Goal: Task Accomplishment & Management: Use online tool/utility

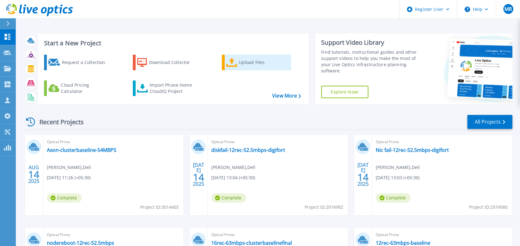
click at [234, 65] on icon at bounding box center [231, 62] width 11 height 9
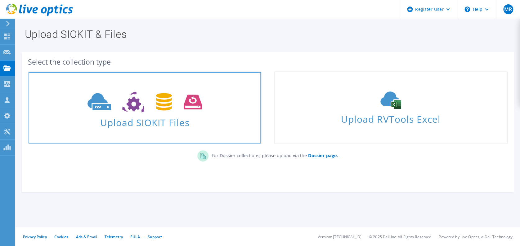
click at [181, 94] on icon at bounding box center [145, 101] width 115 height 21
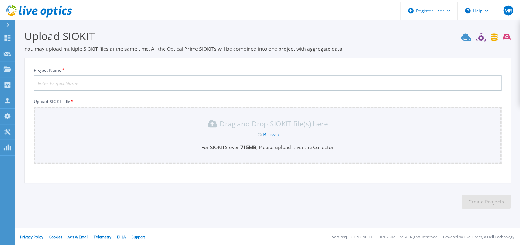
scroll to position [1, 0]
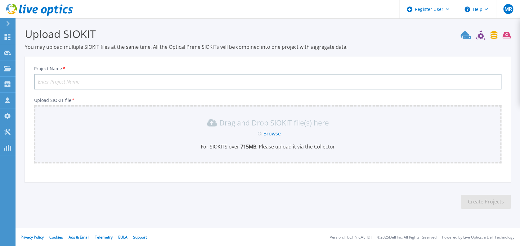
click at [176, 79] on input "Project Name *" at bounding box center [268, 82] width 468 height 16
type input "nodereboot-35MBPS"
click at [273, 133] on link "Browse" at bounding box center [272, 133] width 17 height 7
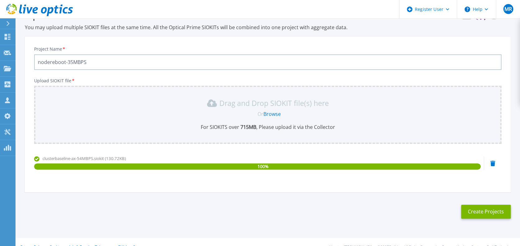
scroll to position [19, 0]
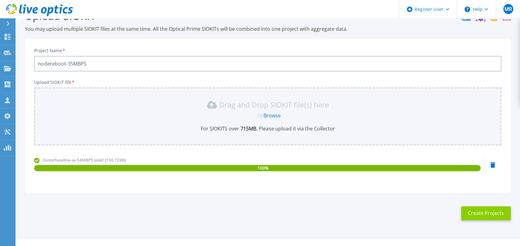
click at [480, 213] on button "Create Projects" at bounding box center [486, 213] width 50 height 14
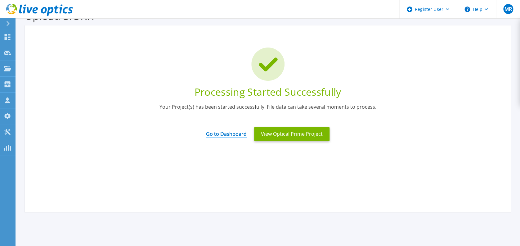
click at [226, 134] on link "Go to Dashboard" at bounding box center [226, 132] width 41 height 12
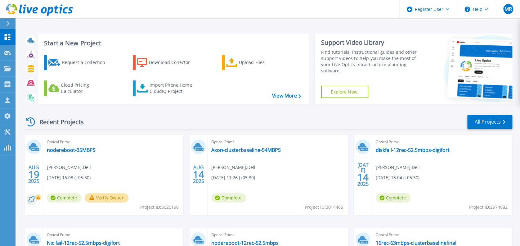
click at [102, 200] on button "Verify Owner" at bounding box center [107, 197] width 44 height 9
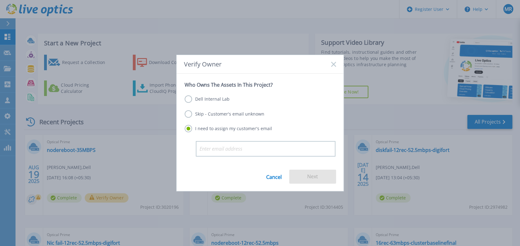
click at [189, 102] on label "Dell Internal Lab" at bounding box center [207, 98] width 45 height 7
click at [0, 0] on input "Dell Internal Lab" at bounding box center [0, 0] width 0 height 0
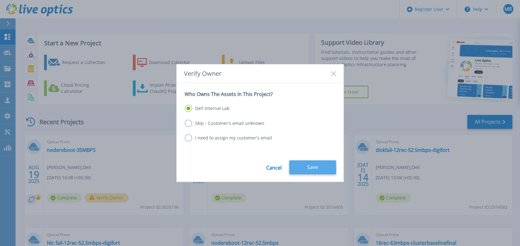
click at [305, 167] on button "Save" at bounding box center [312, 167] width 47 height 14
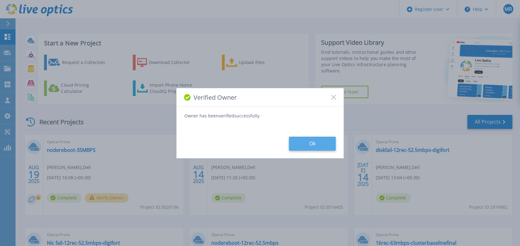
click at [312, 144] on button "Ok" at bounding box center [312, 144] width 47 height 14
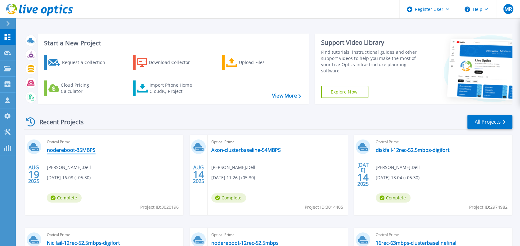
click at [70, 150] on link "nodereboot-35MBPS" at bounding box center [71, 150] width 49 height 6
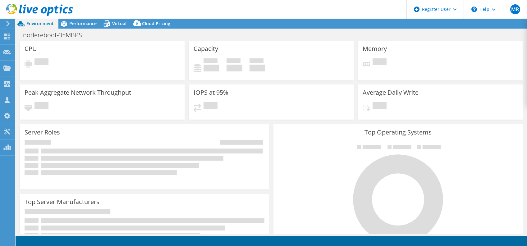
select select "USD"
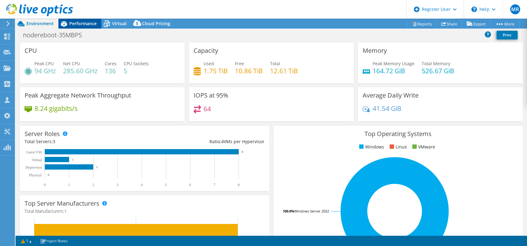
click at [89, 25] on span "Performance" at bounding box center [82, 23] width 27 height 6
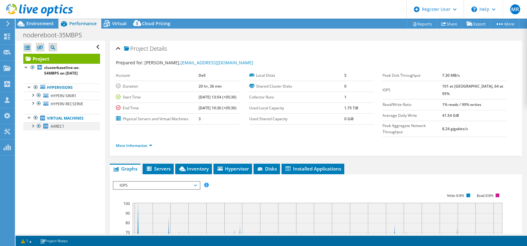
click at [32, 126] on div at bounding box center [32, 125] width 6 height 6
click at [69, 127] on link "AXREC1" at bounding box center [61, 126] width 77 height 8
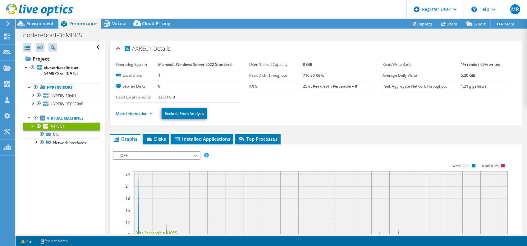
click at [193, 153] on span "IOPS" at bounding box center [156, 155] width 80 height 7
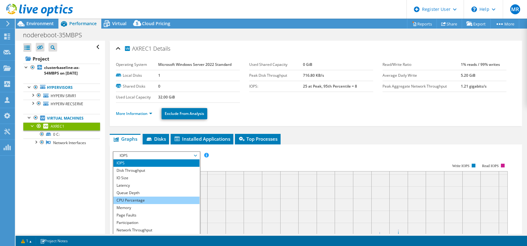
click at [134, 198] on li "CPU Percentage" at bounding box center [156, 200] width 86 height 7
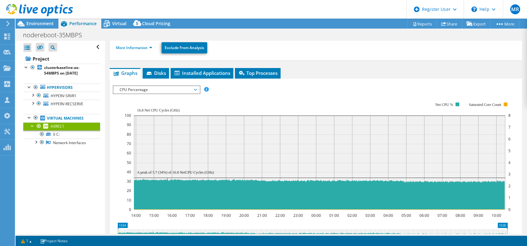
scroll to position [65, 0]
